Goal: Task Accomplishment & Management: Use online tool/utility

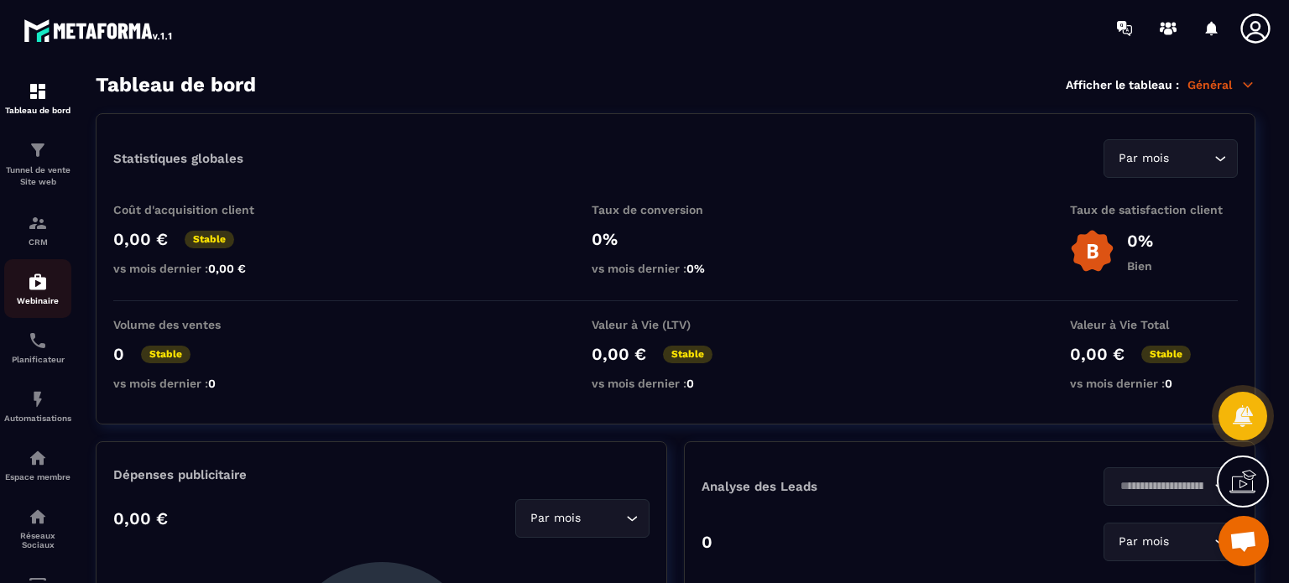
click at [24, 301] on p "Webinaire" at bounding box center [37, 300] width 67 height 9
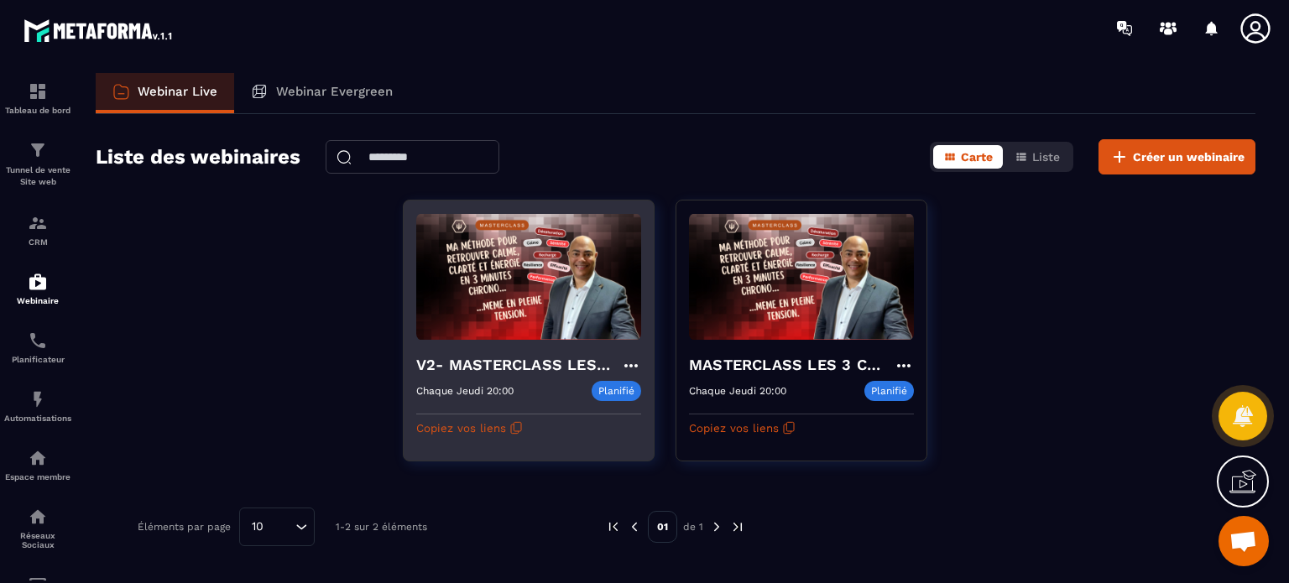
click at [506, 342] on div "V2- MASTERCLASS LES 3 CLES CONCRÊTES POUR SURVIVRE MENTALEMENT Chaque Jeudi 20:…" at bounding box center [529, 391] width 250 height 101
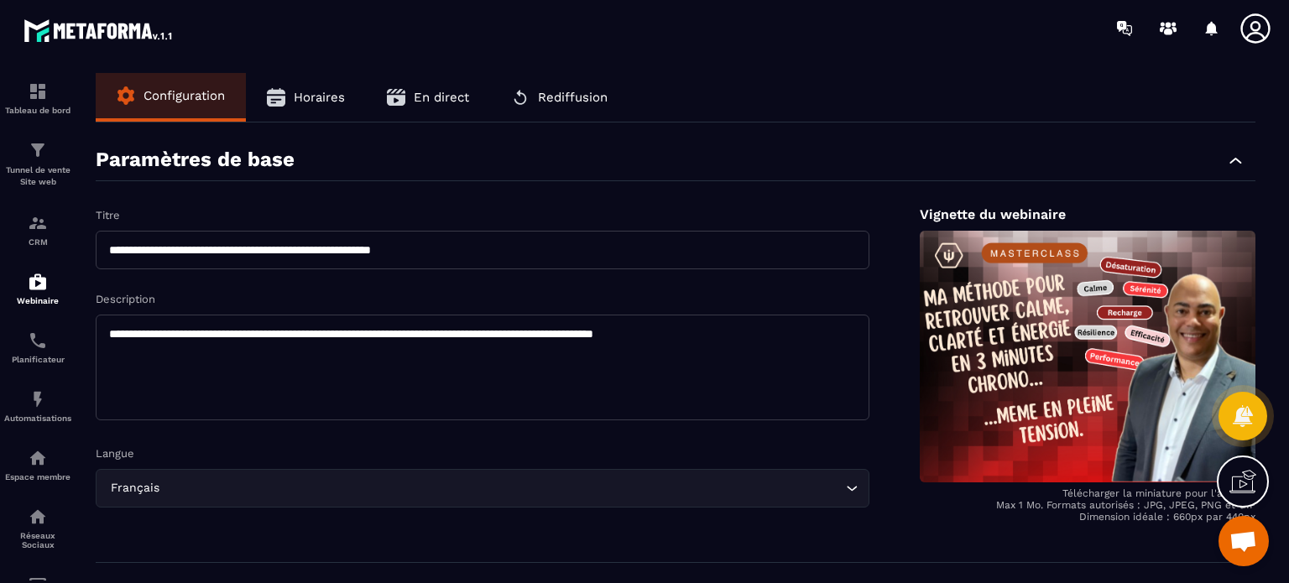
click at [311, 107] on button "Horaires" at bounding box center [306, 97] width 120 height 49
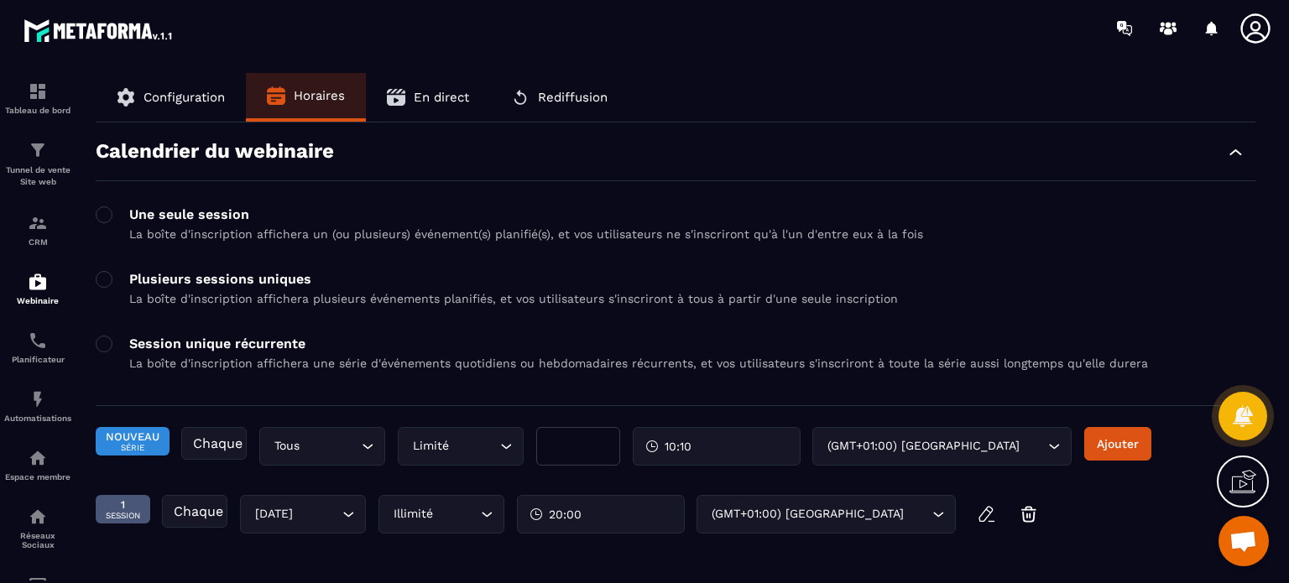
click at [206, 83] on button "Configuration" at bounding box center [171, 97] width 150 height 49
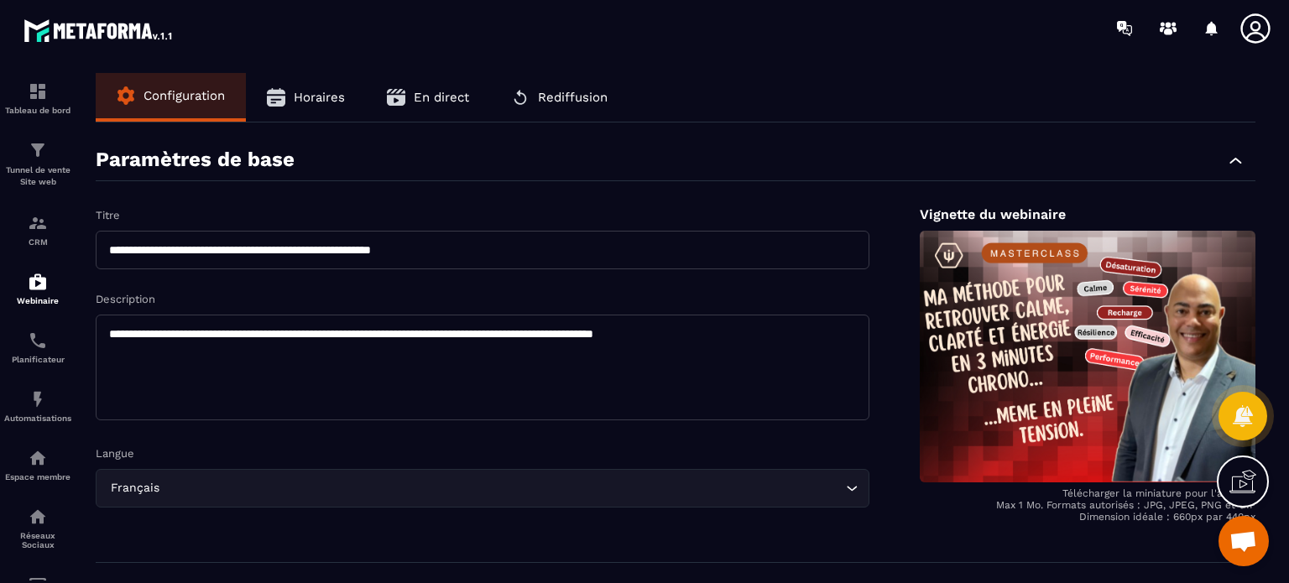
click at [433, 93] on span "En direct" at bounding box center [441, 97] width 55 height 15
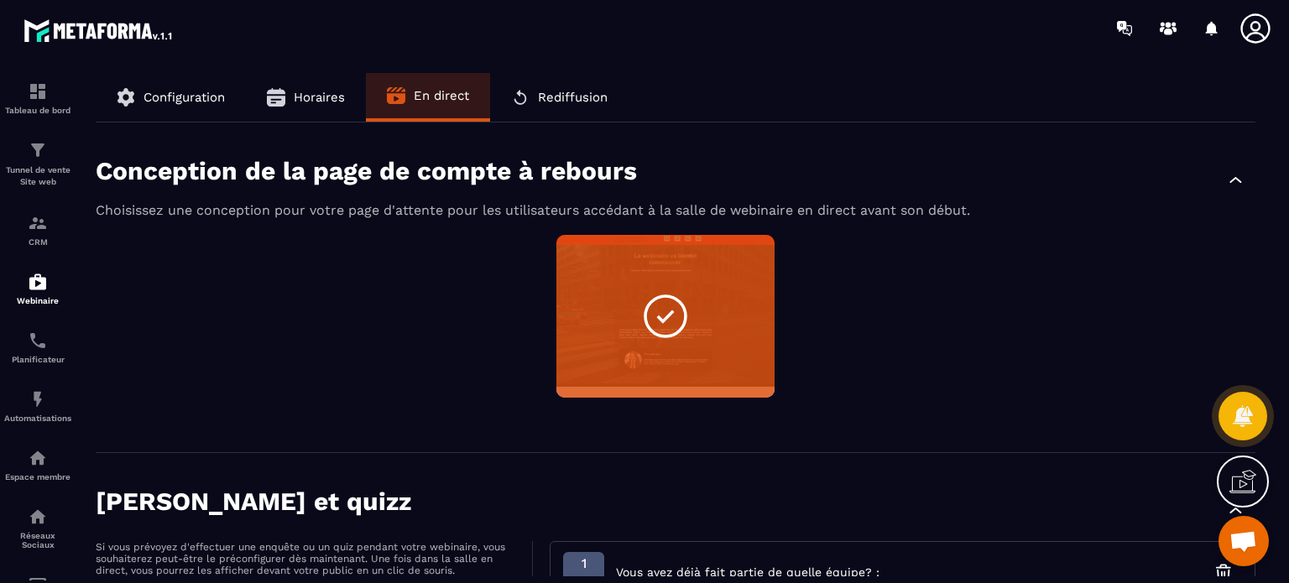
click at [399, 320] on div "Non sélectionné Aperçu Modifier" at bounding box center [676, 327] width 1160 height 184
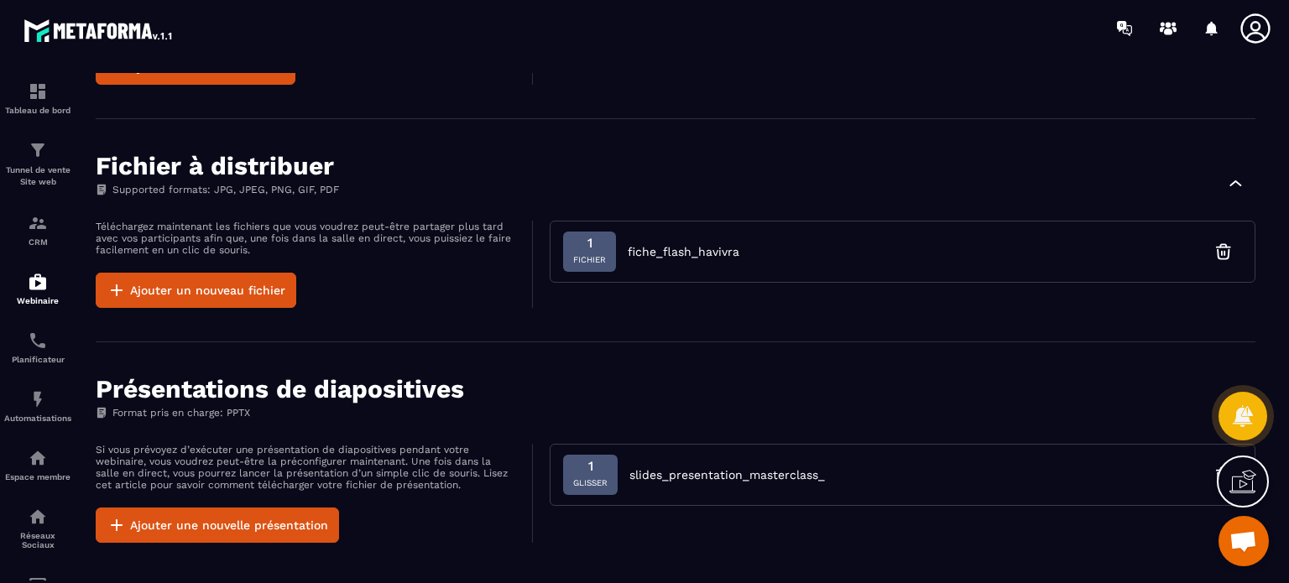
scroll to position [1252, 0]
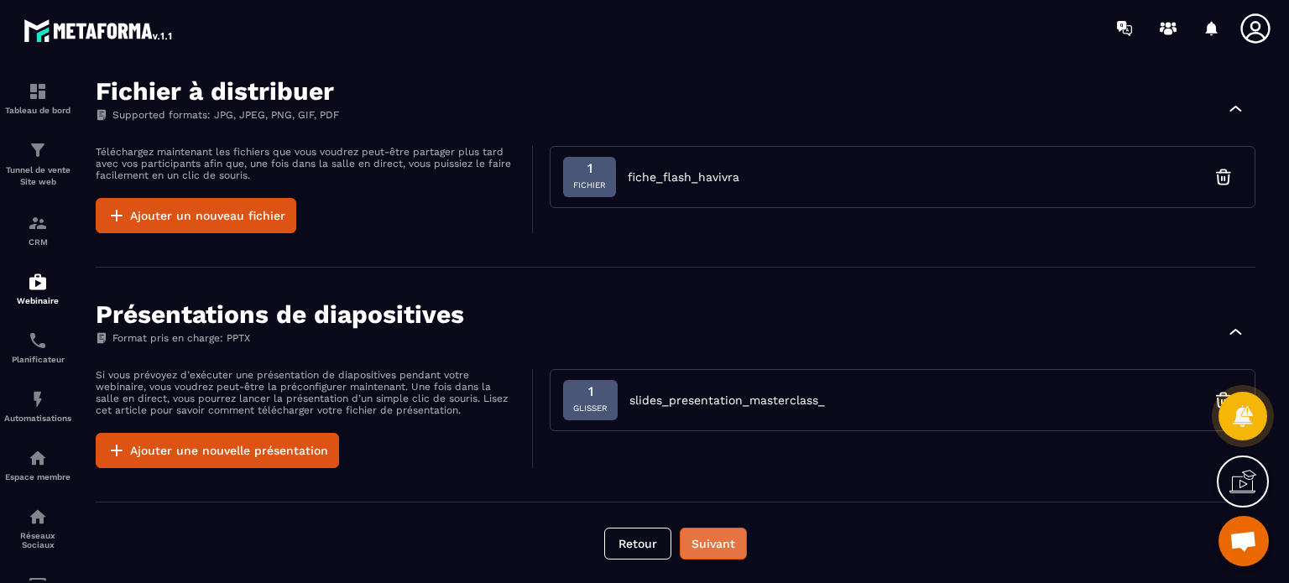
click at [708, 549] on button "Suivant" at bounding box center [713, 544] width 67 height 32
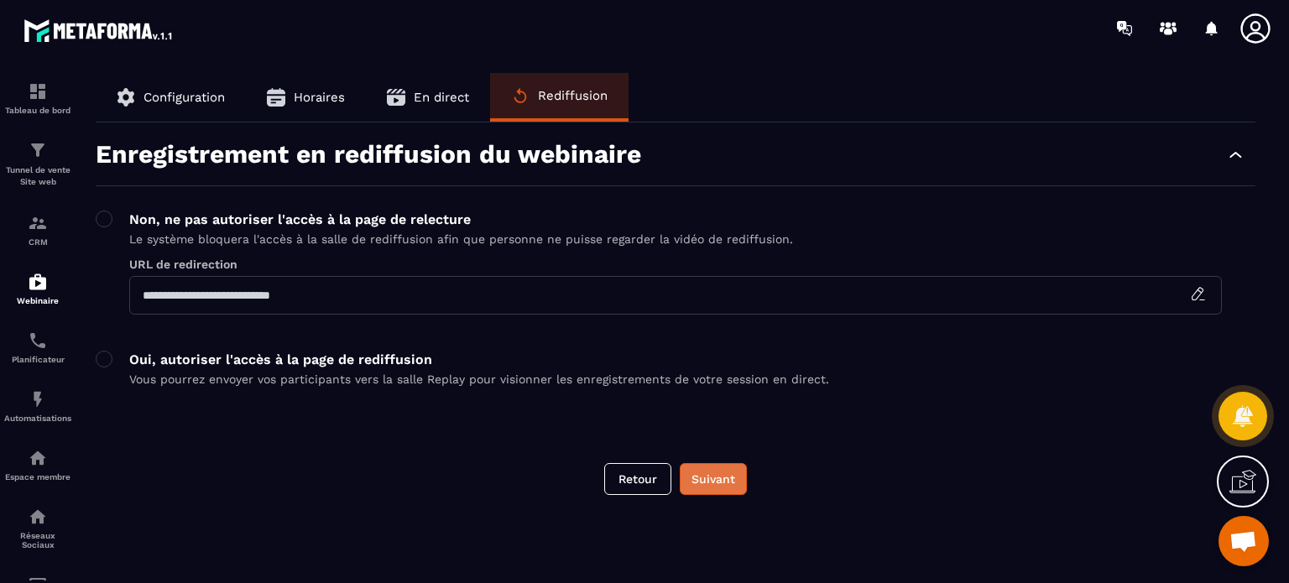
scroll to position [0, 0]
click at [706, 479] on button "Suivant" at bounding box center [713, 479] width 67 height 32
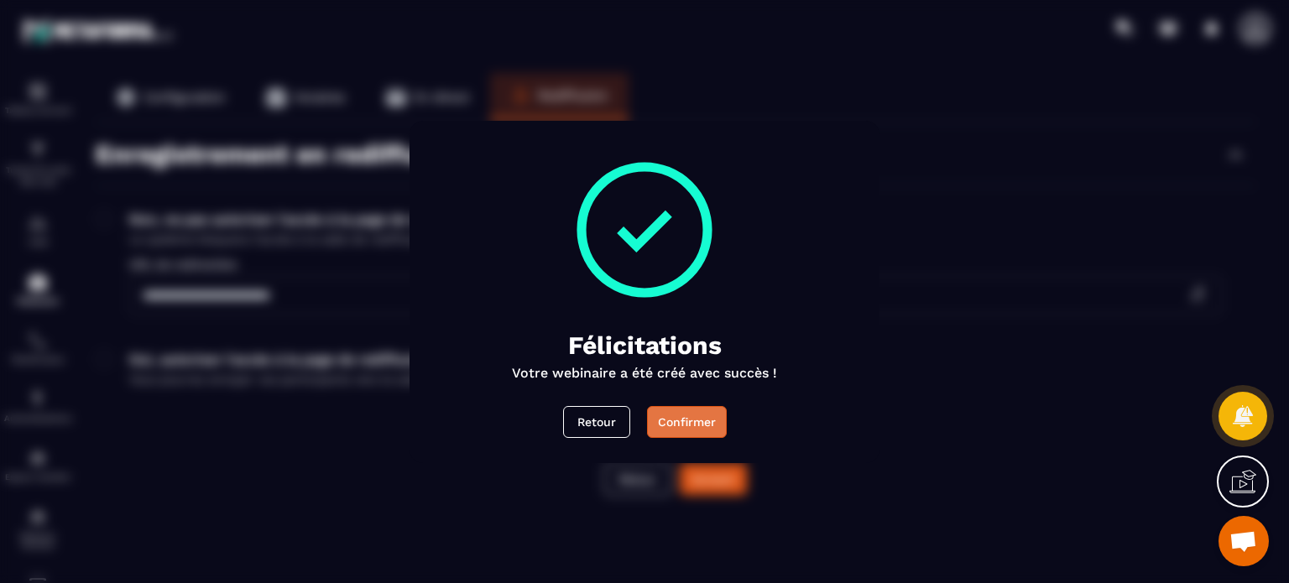
click at [676, 425] on div "Confirmer" at bounding box center [687, 422] width 58 height 17
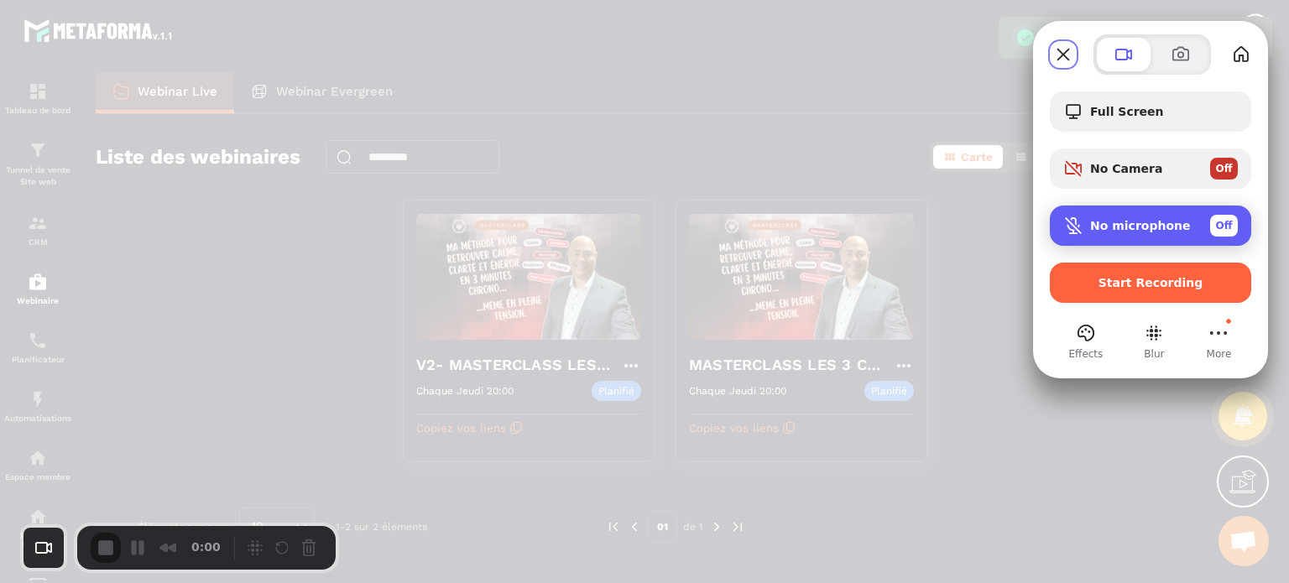
click at [1188, 231] on div "No microphone Off" at bounding box center [1164, 226] width 148 height 22
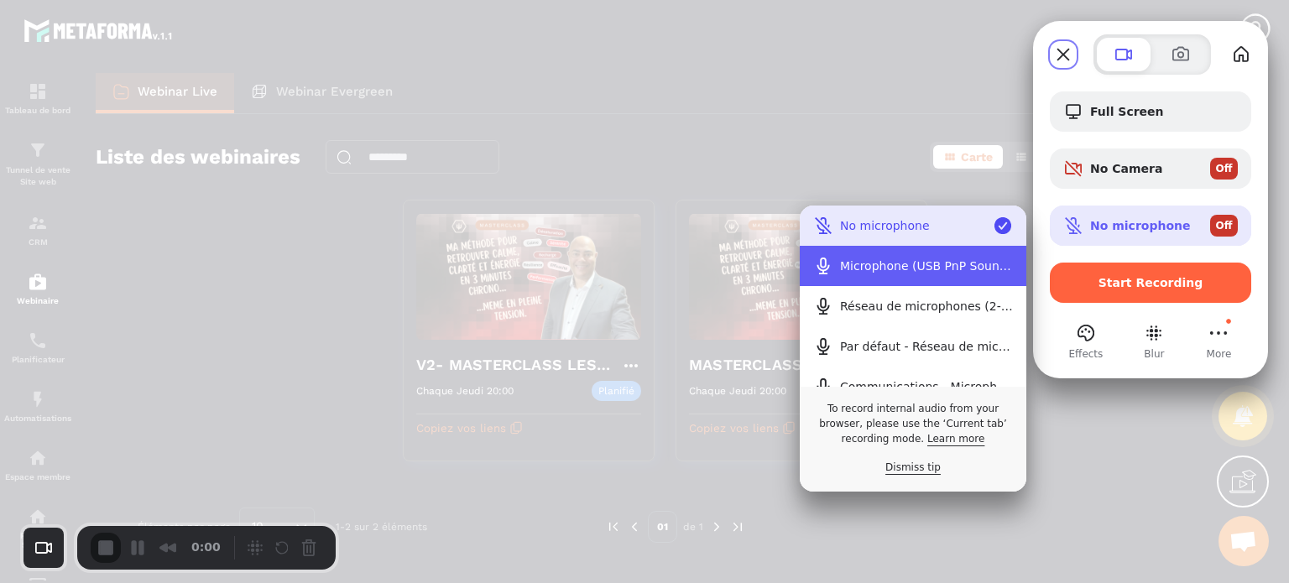
click at [916, 275] on Device\) "Microphone (USB PnP Sound Device)" at bounding box center [913, 266] width 227 height 40
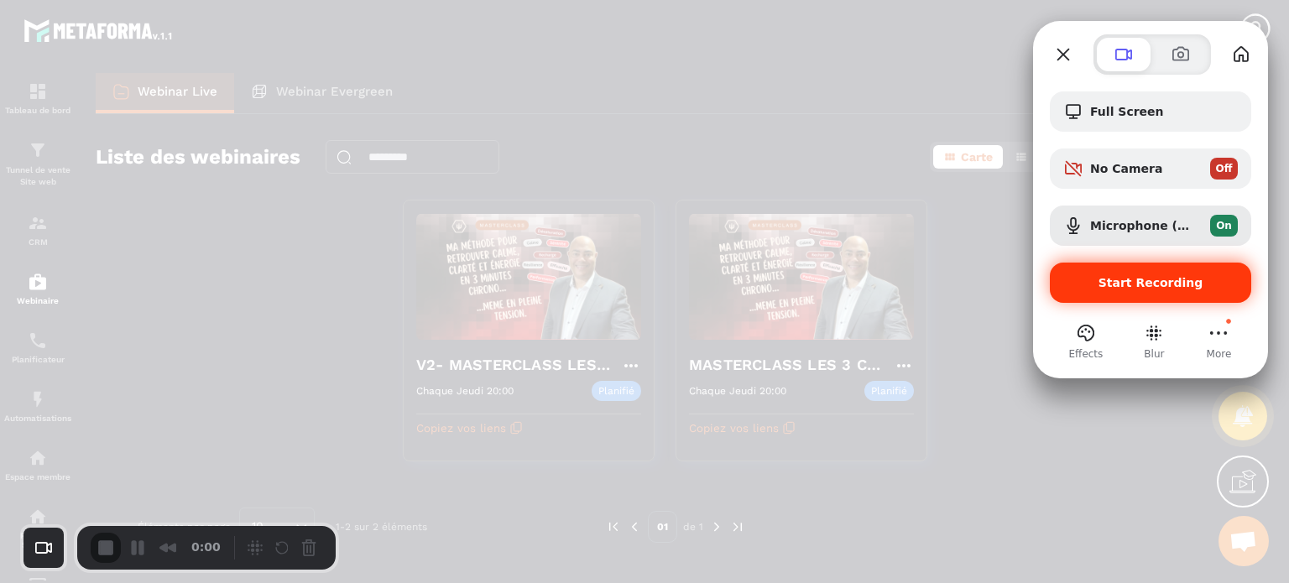
click at [1069, 288] on span "Start Recording" at bounding box center [1150, 282] width 175 height 13
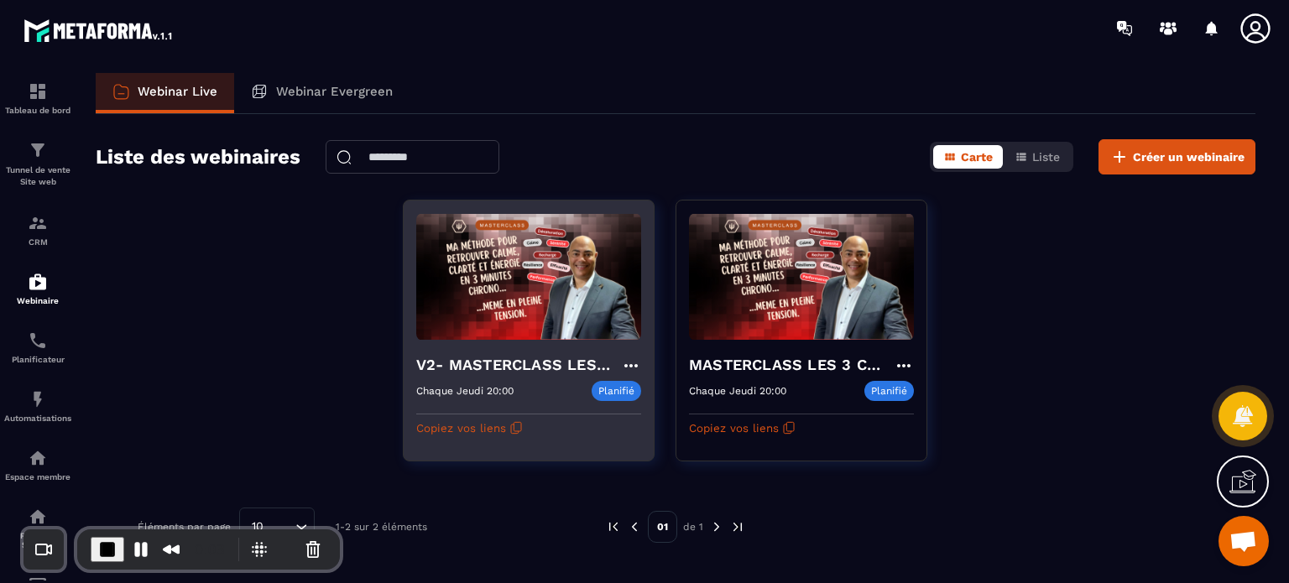
click at [509, 301] on img at bounding box center [528, 277] width 225 height 128
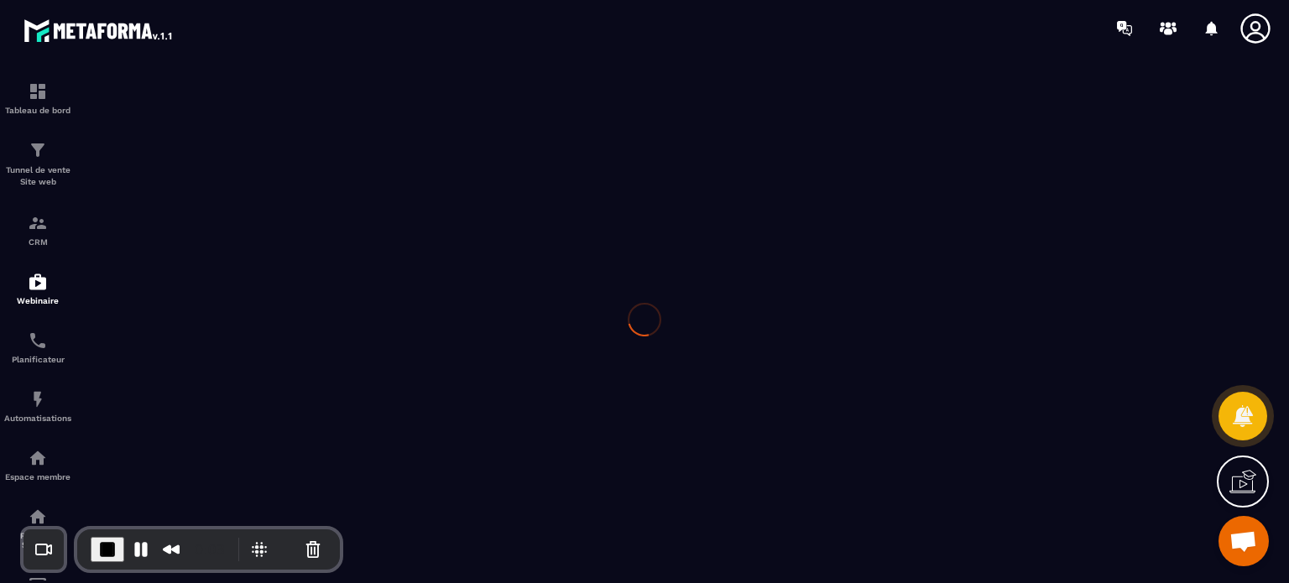
type input "**********"
type textarea "**********"
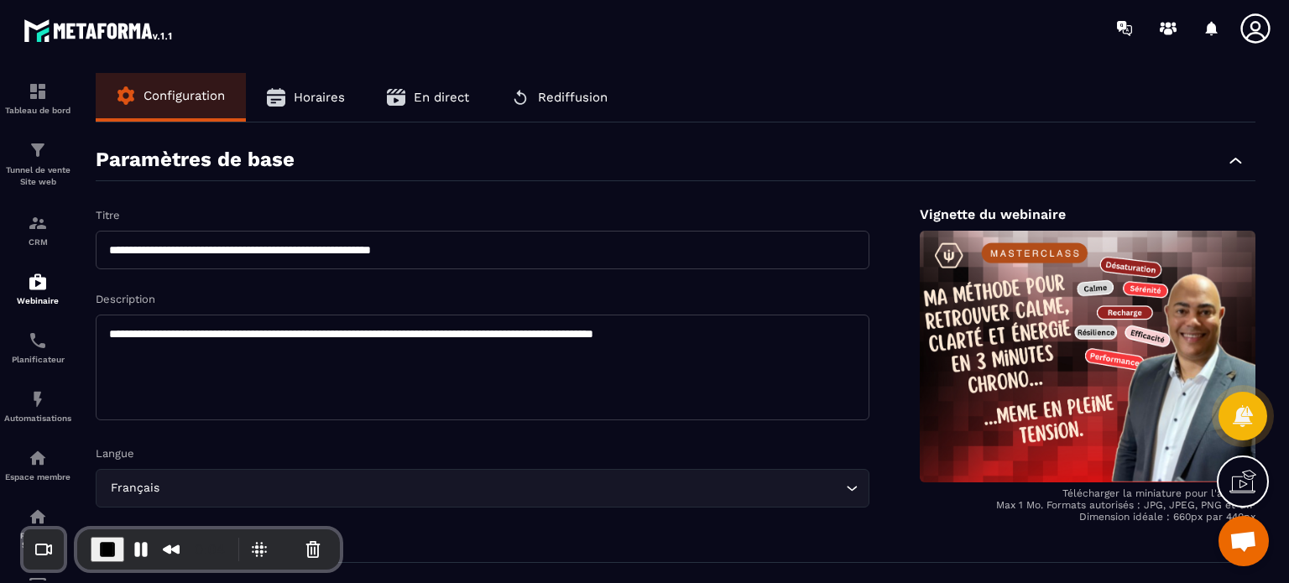
click at [430, 106] on button "En direct" at bounding box center [428, 97] width 124 height 49
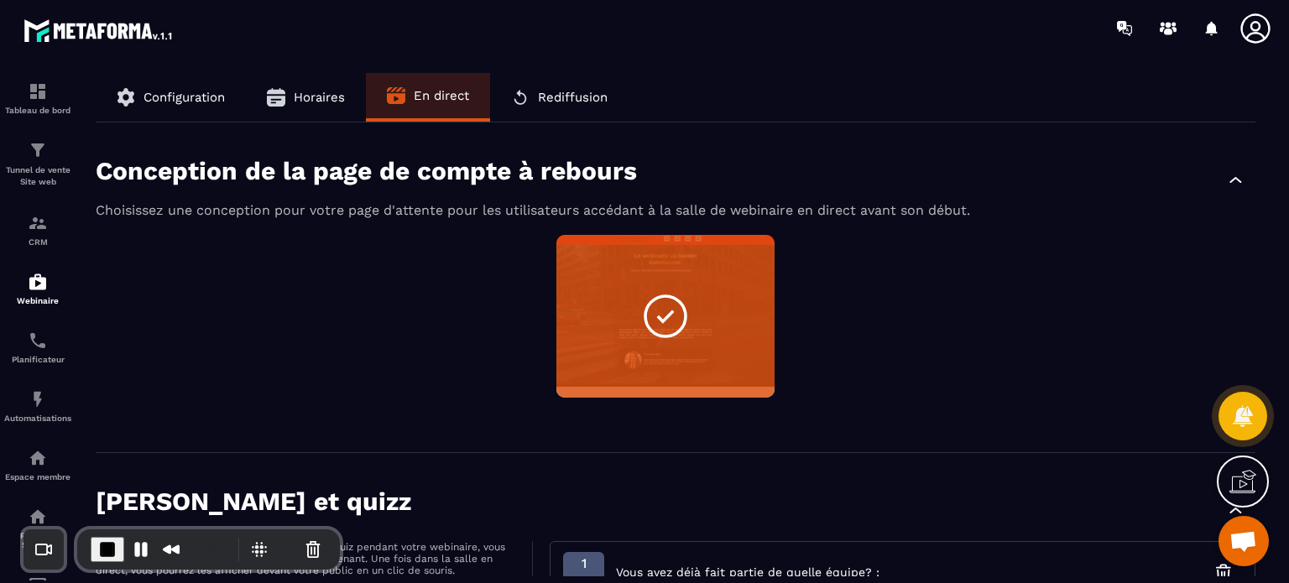
click at [421, 253] on div "Non sélectionné Aperçu Modifier" at bounding box center [676, 327] width 1160 height 184
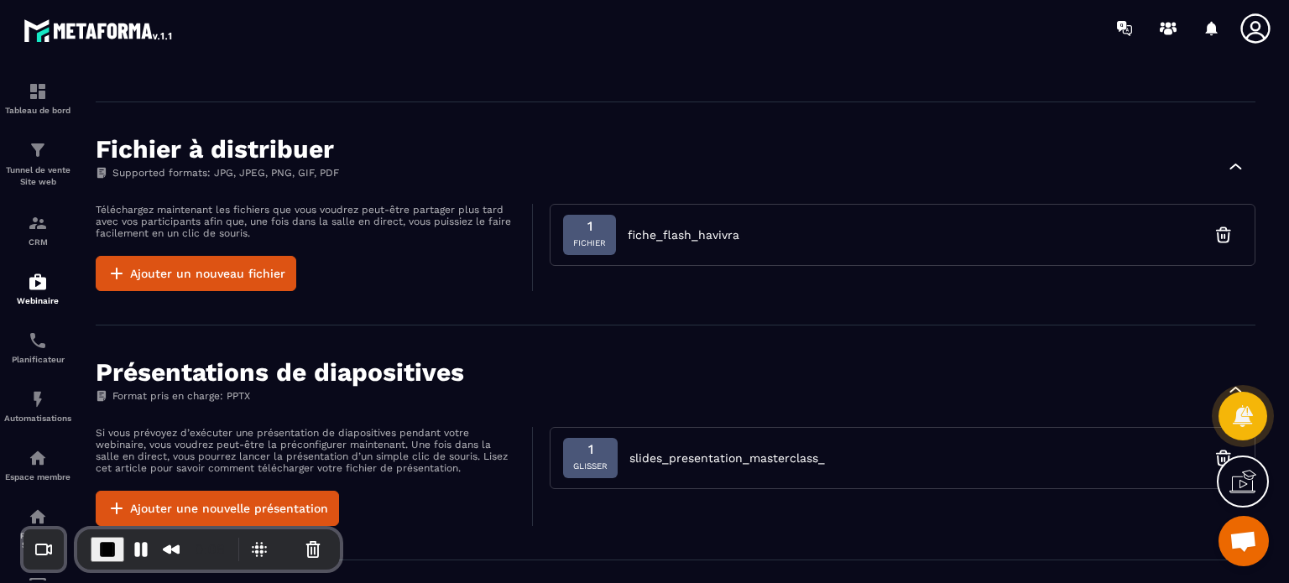
scroll to position [1252, 0]
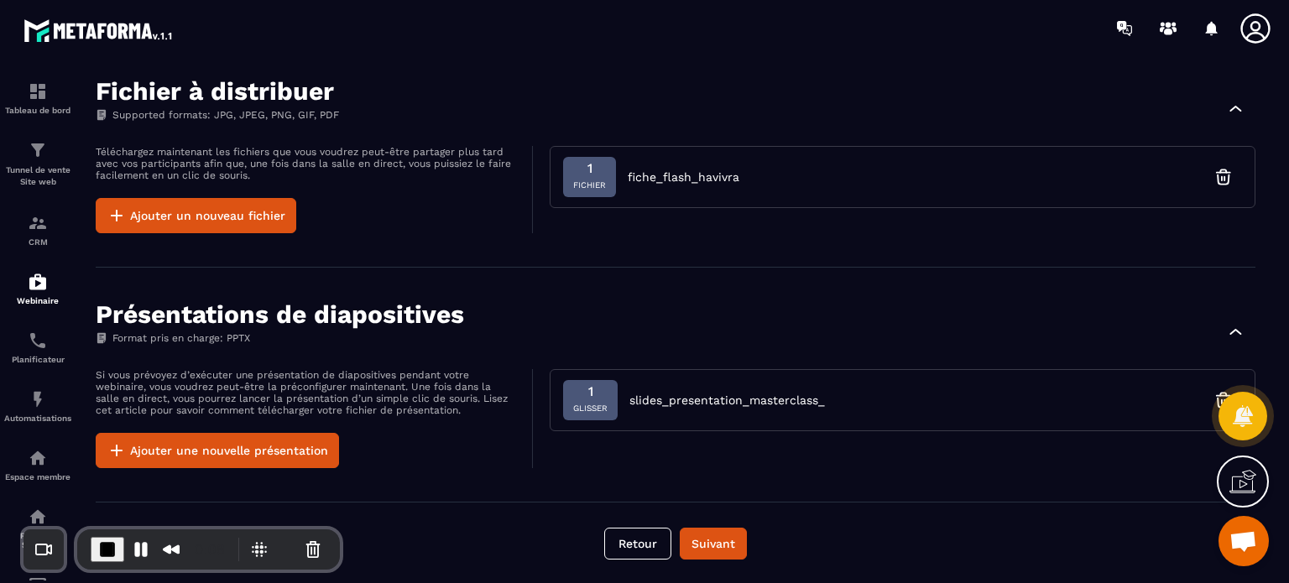
click at [421, 253] on div "Fichier à distribuer Supported formats: JPG, JPEG, PNG, GIF, PDF Téléchargez ma…" at bounding box center [676, 155] width 1160 height 223
click at [704, 529] on button "Suivant" at bounding box center [713, 544] width 67 height 32
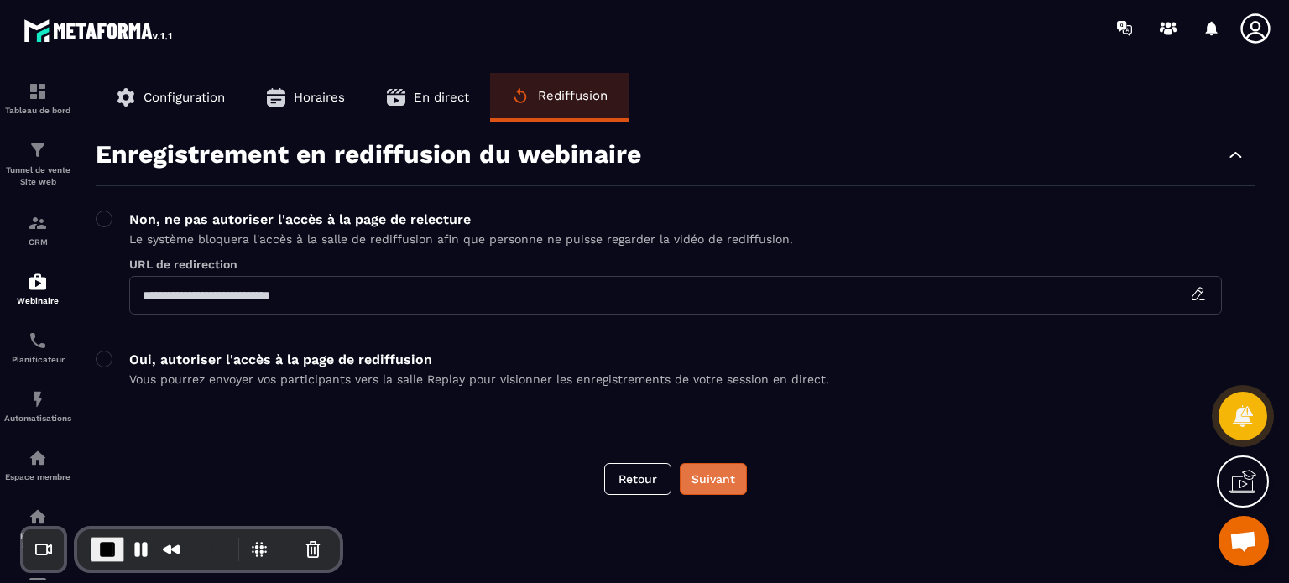
scroll to position [0, 0]
click at [712, 489] on button "Suivant" at bounding box center [713, 479] width 67 height 32
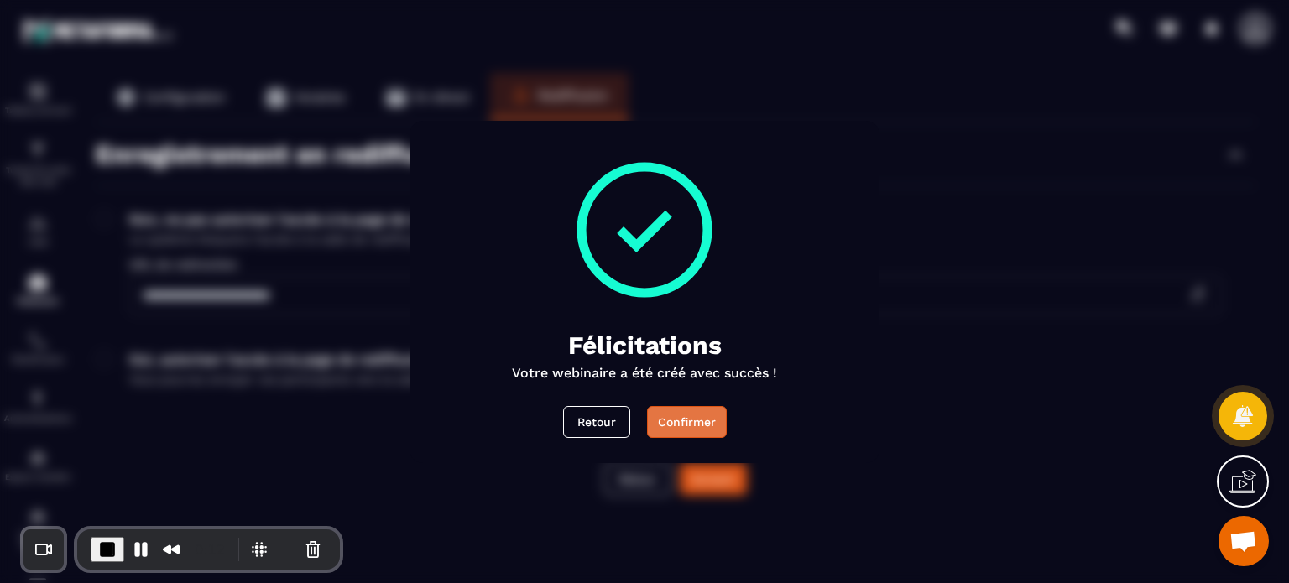
click at [688, 412] on button "Confirmer" at bounding box center [687, 422] width 80 height 32
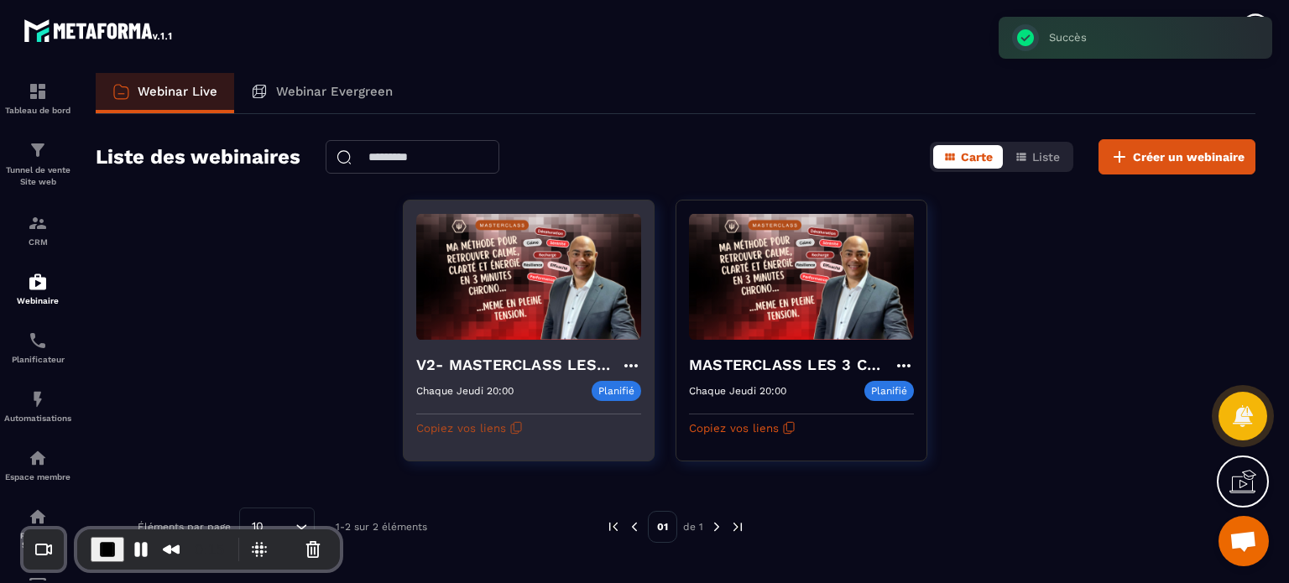
click at [477, 425] on button "Copiez vos liens" at bounding box center [469, 428] width 107 height 27
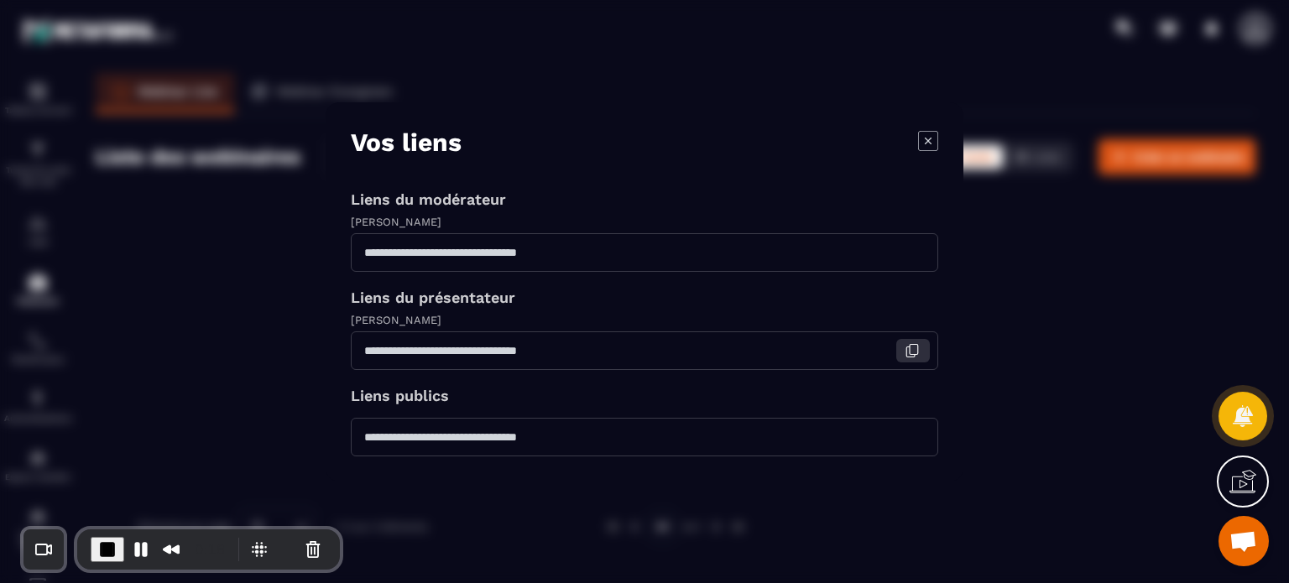
click at [914, 354] on icon "Modal window" at bounding box center [914, 349] width 8 height 10
click at [114, 553] on span "End Recording" at bounding box center [106, 548] width 20 height 20
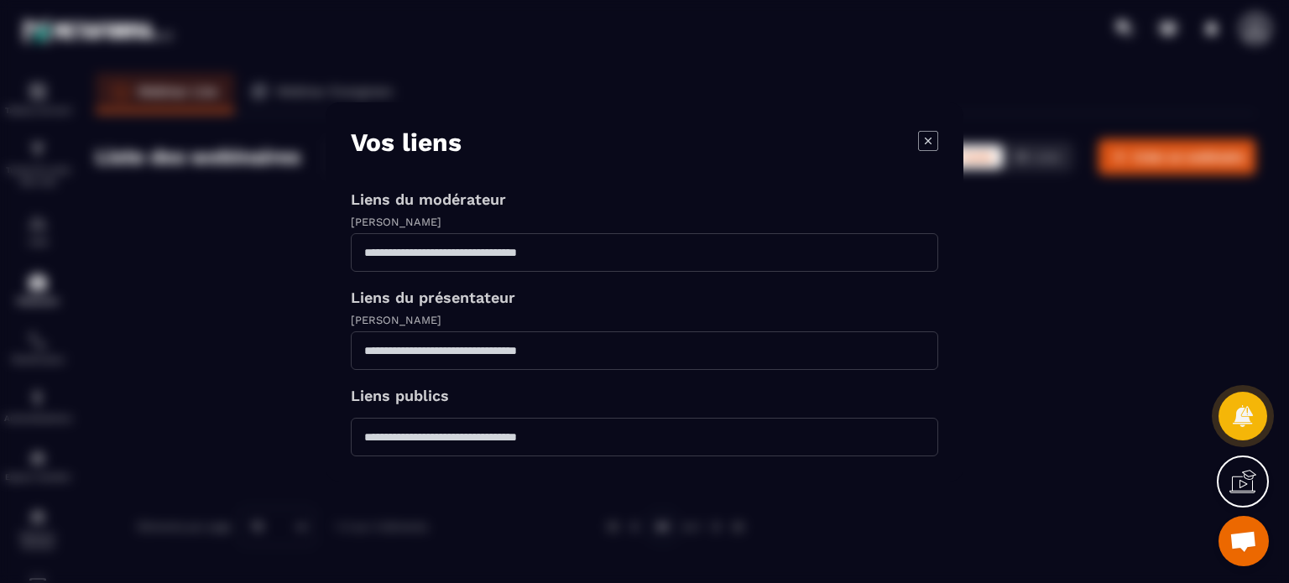
click at [925, 140] on icon "Modal window" at bounding box center [928, 140] width 20 height 20
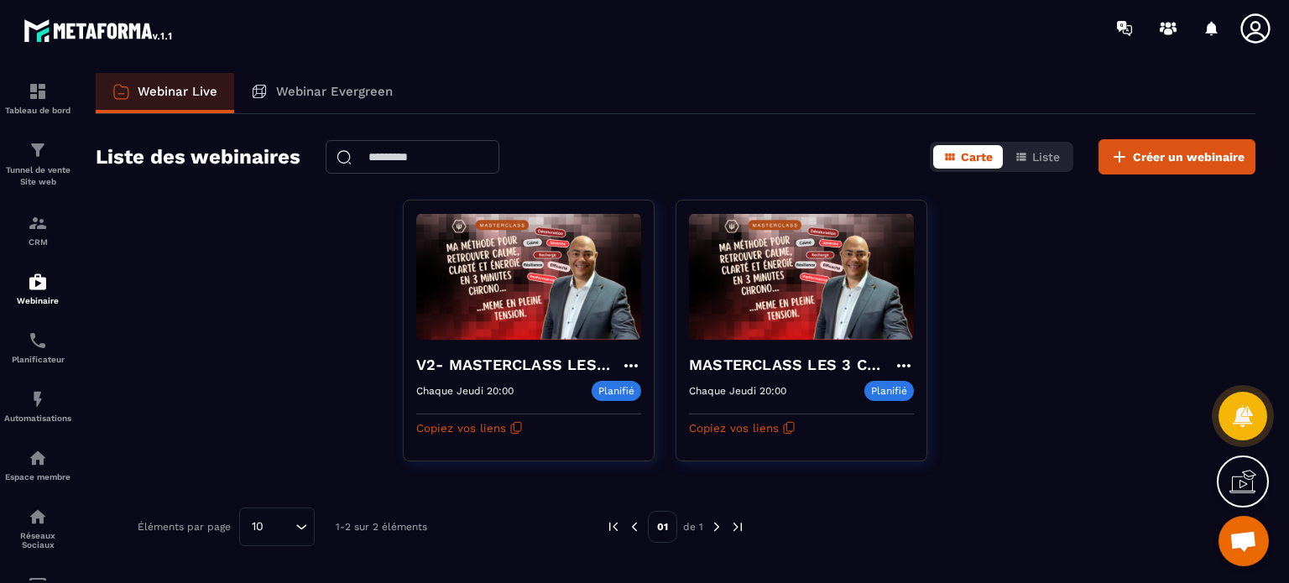
click at [1250, 31] on icon at bounding box center [1256, 29] width 34 height 34
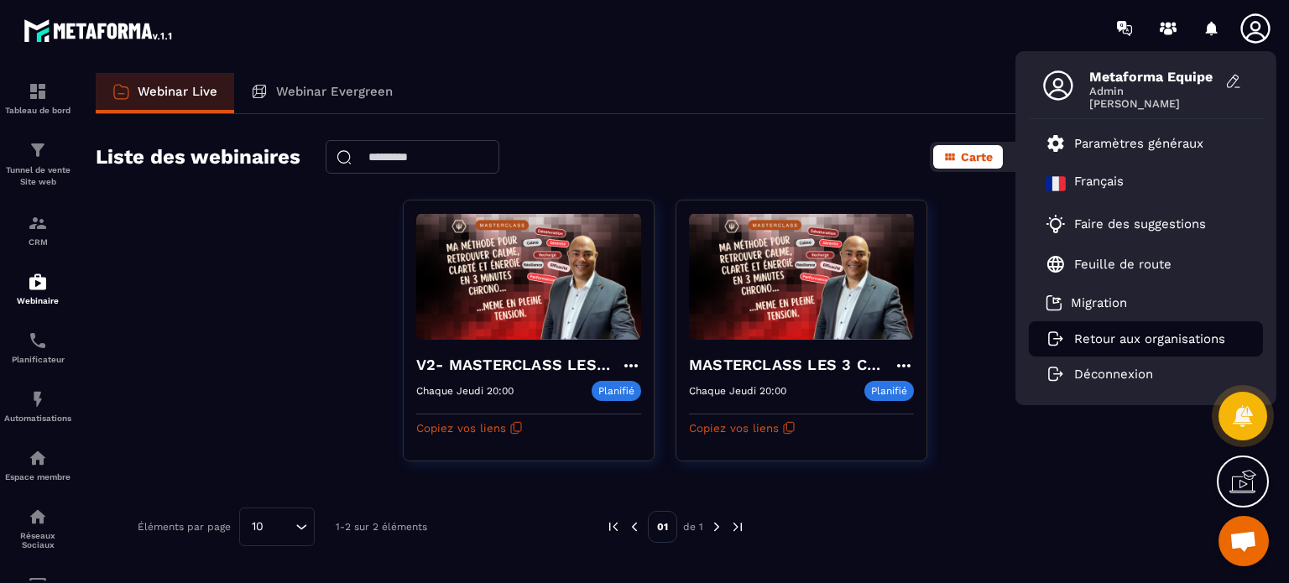
click at [1133, 335] on p "Retour aux organisations" at bounding box center [1149, 338] width 151 height 15
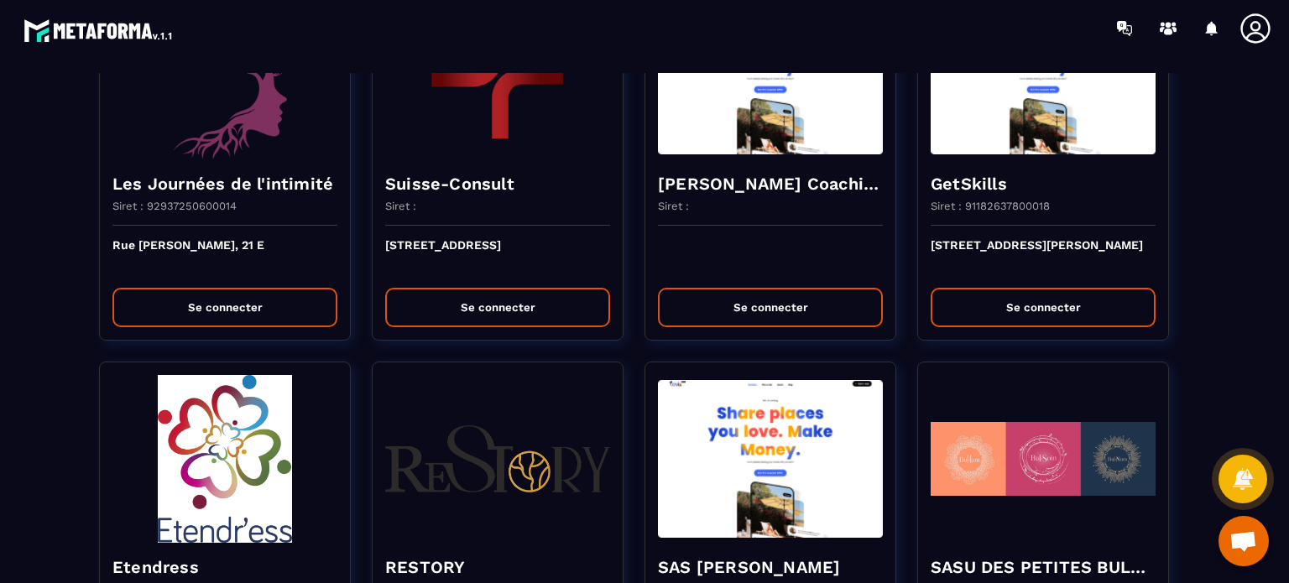
scroll to position [2383, 0]
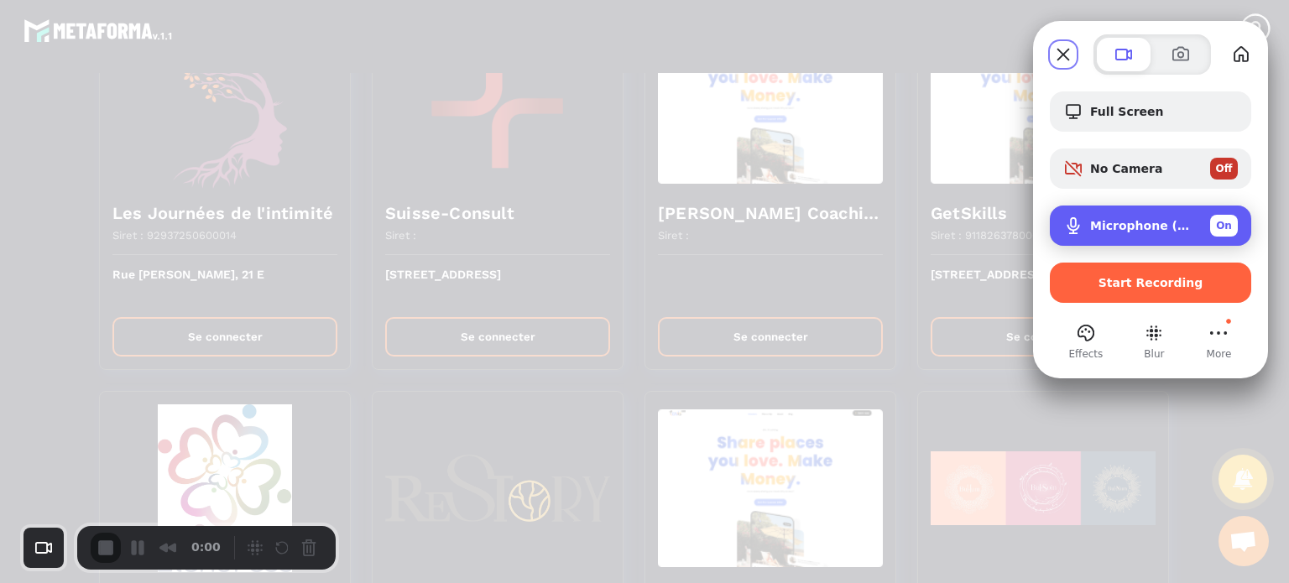
click at [1146, 227] on span "Microphone (USB PnP Sound Device)" at bounding box center [1143, 225] width 107 height 13
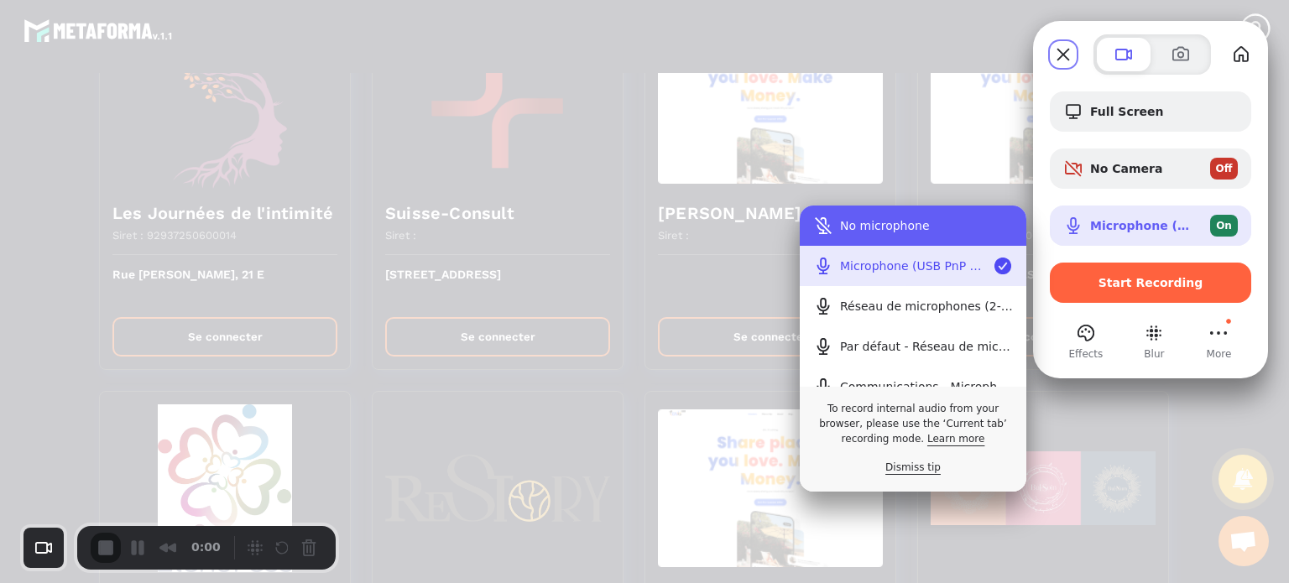
click at [909, 232] on button "No microphone" at bounding box center [913, 226] width 227 height 40
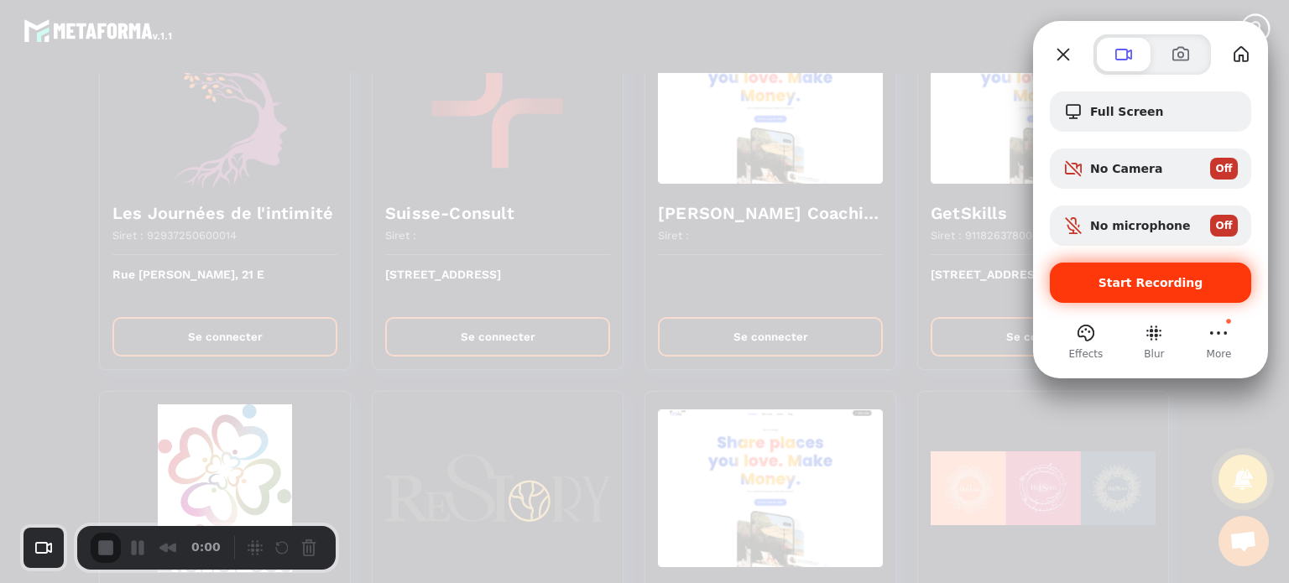
click at [1113, 271] on div "Start Recording" at bounding box center [1150, 283] width 201 height 40
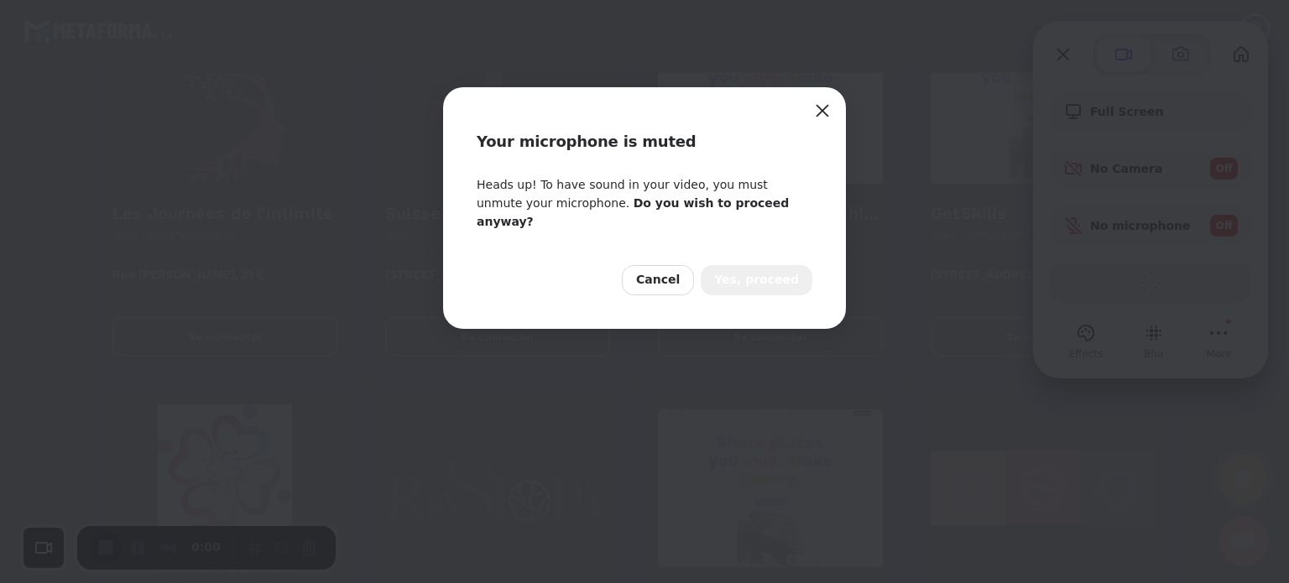
click at [772, 271] on span "Yes, proceed" at bounding box center [756, 280] width 85 height 18
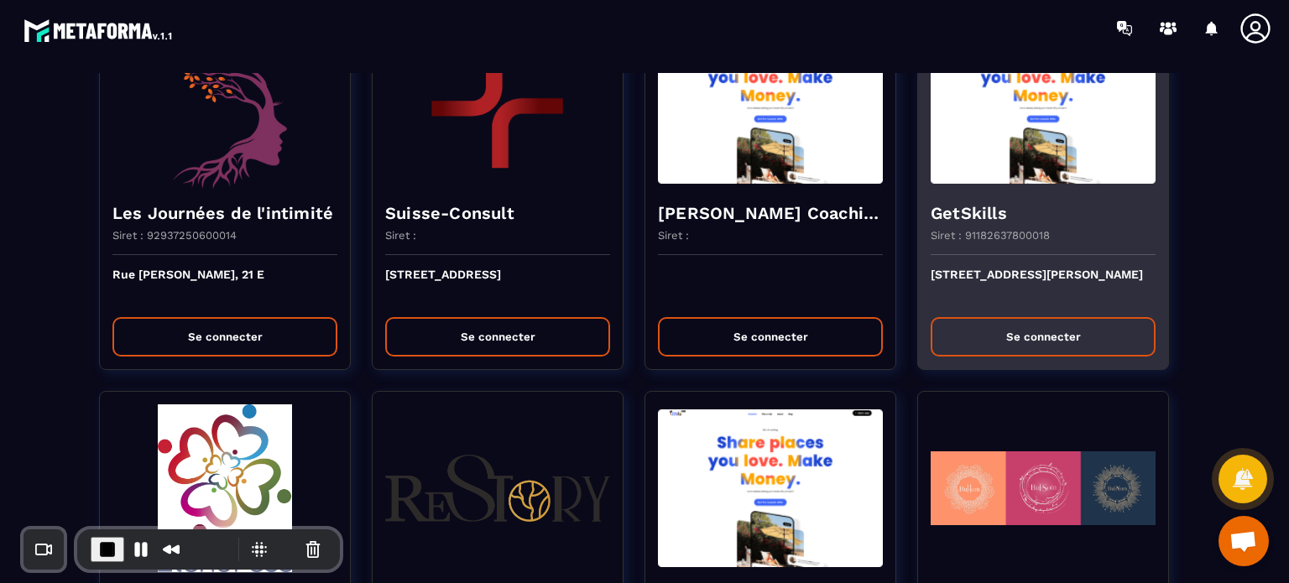
click at [1027, 318] on button "Se connecter" at bounding box center [1043, 336] width 225 height 39
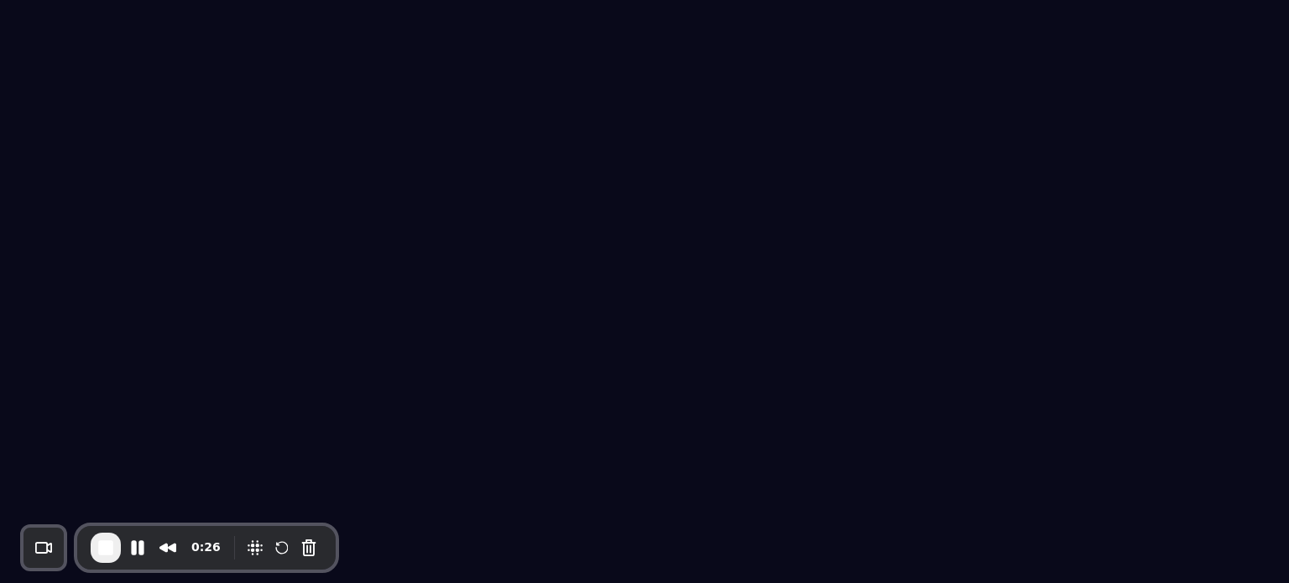
select select "******"
select select "*****"
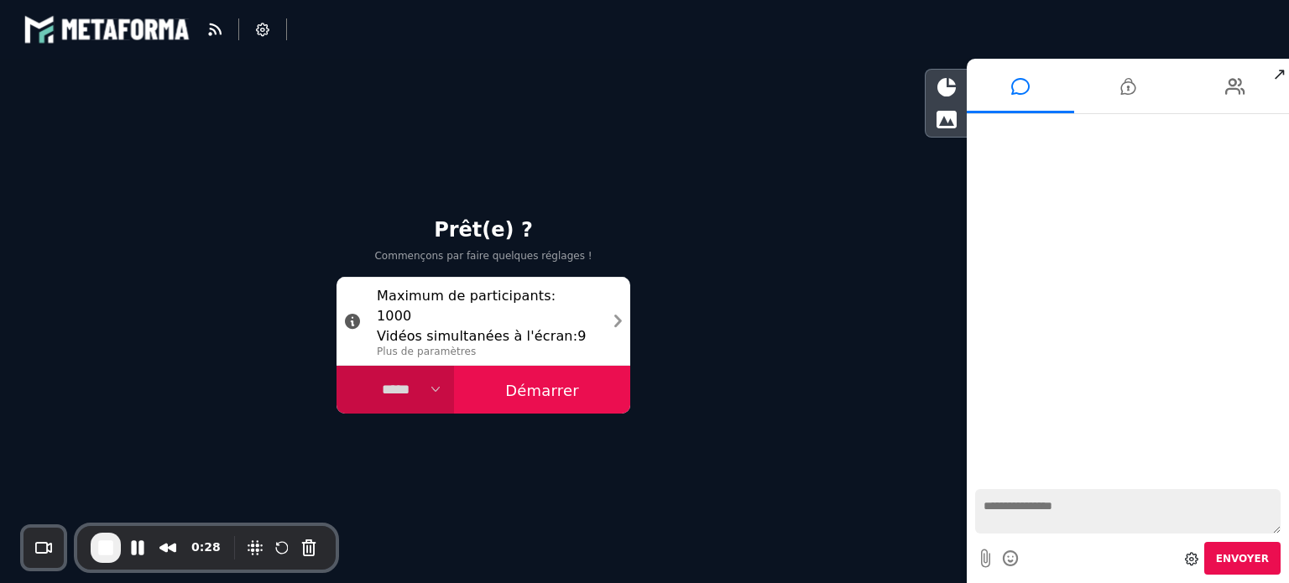
click at [530, 382] on button "Démarrer" at bounding box center [542, 390] width 176 height 49
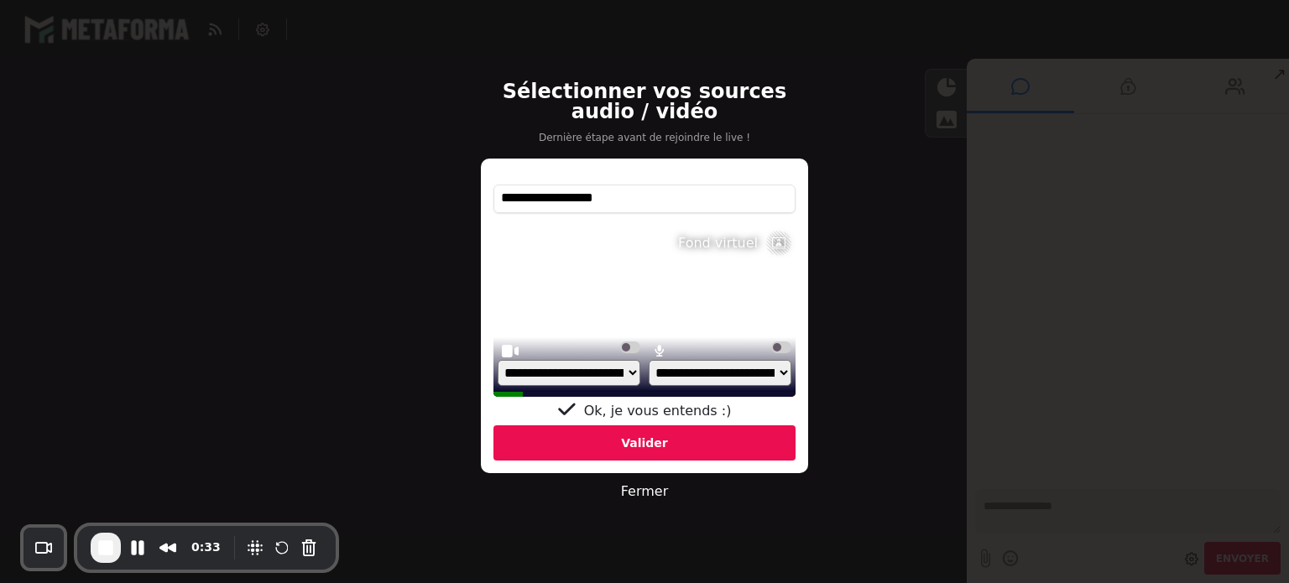
click at [561, 440] on div "Valider" at bounding box center [644, 442] width 302 height 35
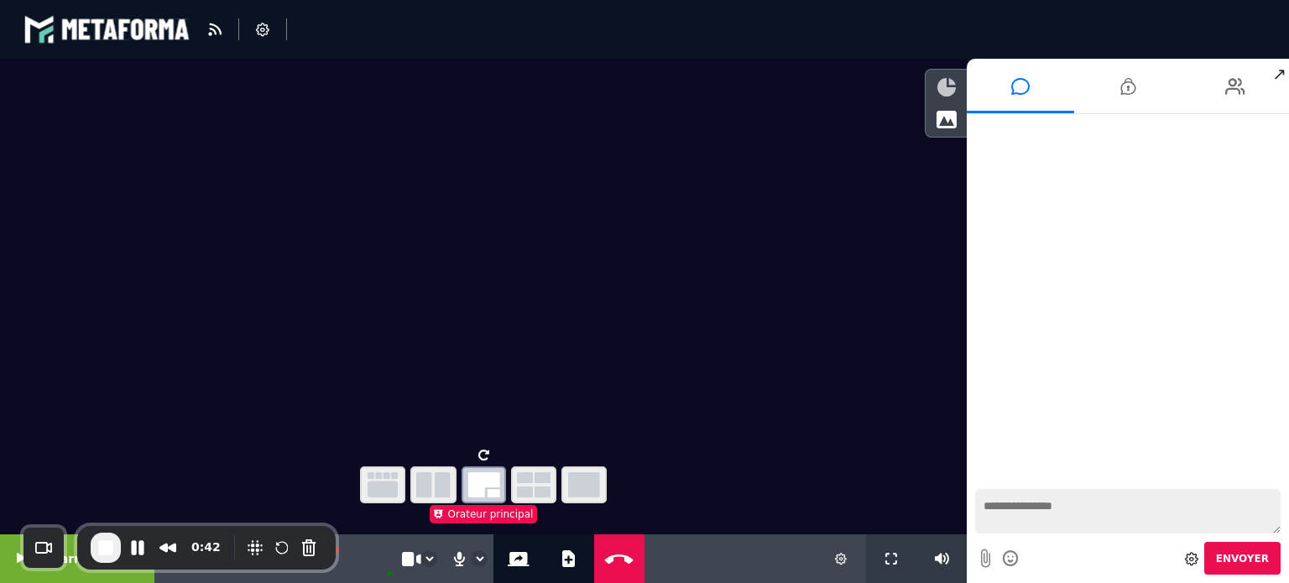
click at [948, 90] on icon at bounding box center [946, 87] width 18 height 18
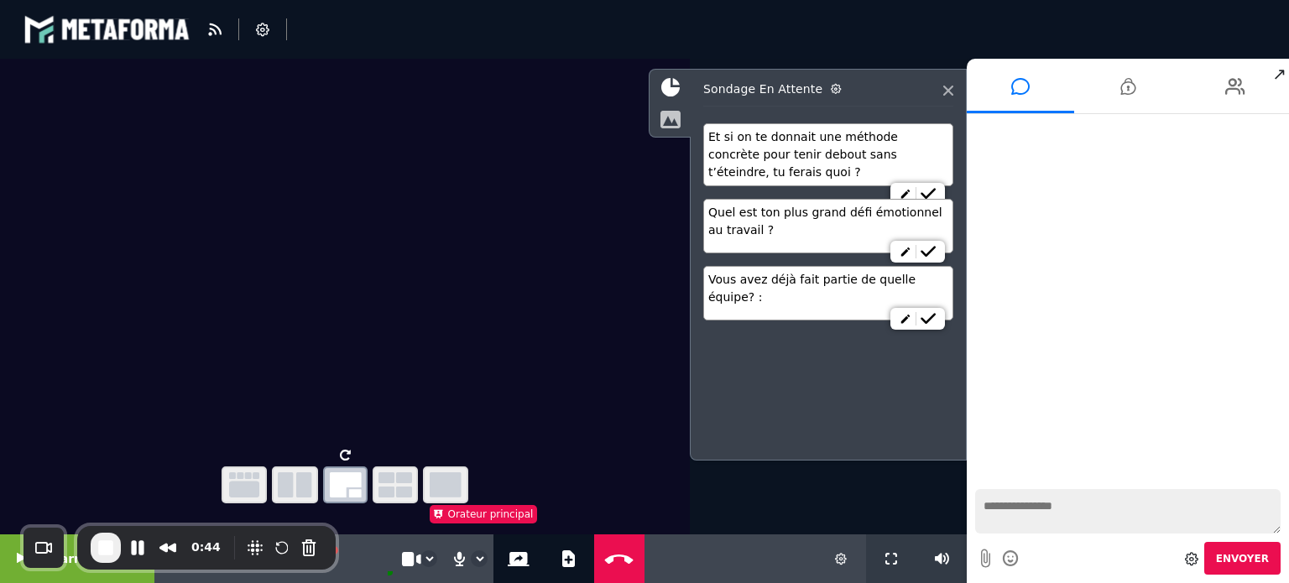
click at [664, 120] on icon at bounding box center [670, 119] width 21 height 18
